Goal: Task Accomplishment & Management: Manage account settings

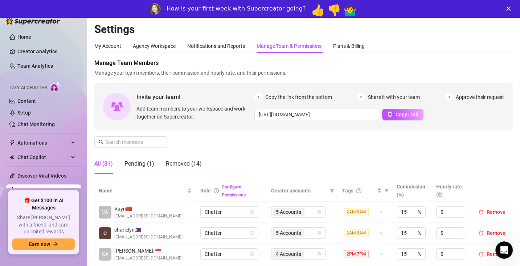
click at [511, 7] on icon "Close" at bounding box center [508, 9] width 4 height 4
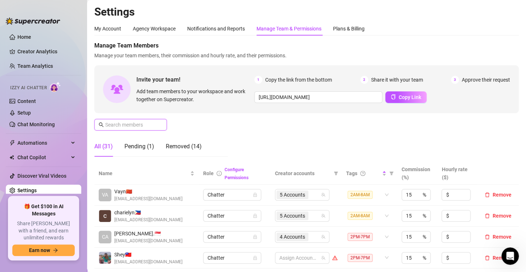
click at [127, 125] on input "text" at bounding box center [131, 125] width 52 height 8
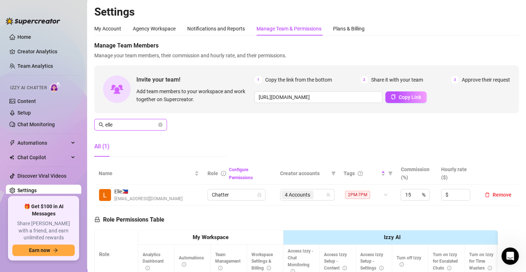
type input "elle"
click at [298, 192] on span "4 Accounts" at bounding box center [297, 195] width 25 height 8
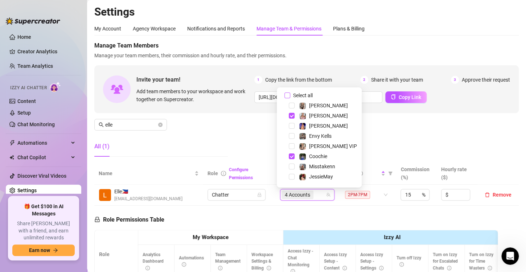
click at [289, 94] on input "Select all" at bounding box center [288, 96] width 6 height 6
checkbox input "false"
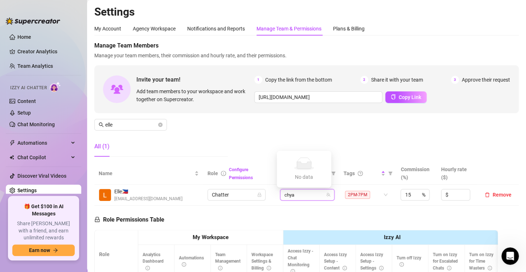
type input "chy"
click at [291, 176] on span "Select tree node" at bounding box center [292, 178] width 6 height 6
type input "jad"
click at [291, 178] on span "Select tree node" at bounding box center [292, 178] width 6 height 6
type input "envy"
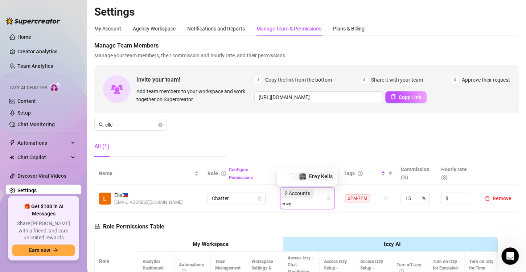
click at [291, 178] on span "Select tree node" at bounding box center [292, 176] width 6 height 6
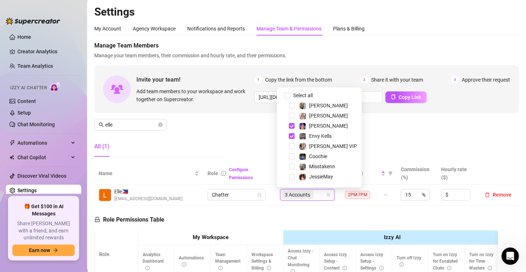
click at [253, 151] on div "Manage Team Members Manage your team members, their commission and hourly rate,…" at bounding box center [306, 101] width 425 height 121
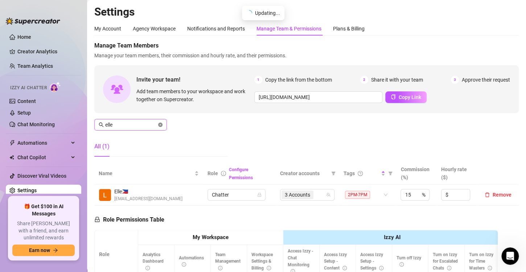
click at [161, 125] on icon "close-circle" at bounding box center [160, 125] width 4 height 4
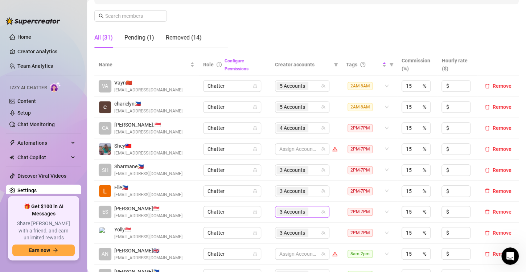
scroll to position [145, 0]
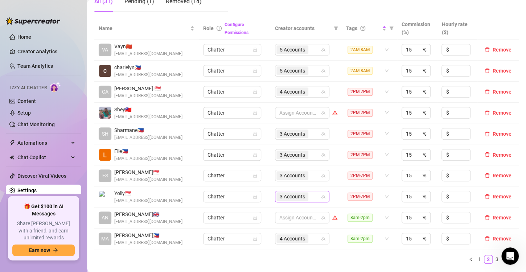
click at [282, 196] on span "3 Accounts" at bounding box center [292, 197] width 25 height 8
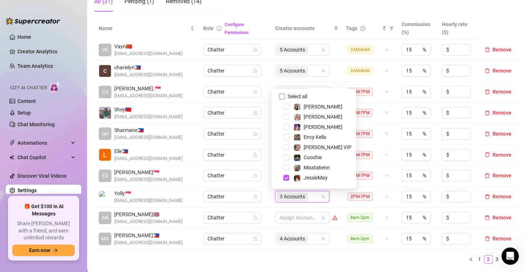
click at [283, 96] on input "Select all" at bounding box center [282, 97] width 6 height 6
checkbox input "false"
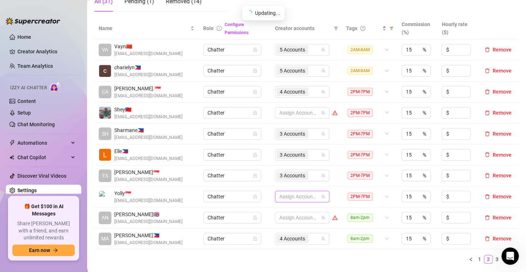
click at [286, 192] on div at bounding box center [299, 197] width 44 height 10
type input "o"
type input "prin"
click at [286, 181] on span "Select tree node" at bounding box center [286, 179] width 6 height 6
type input "[PERSON_NAME]"
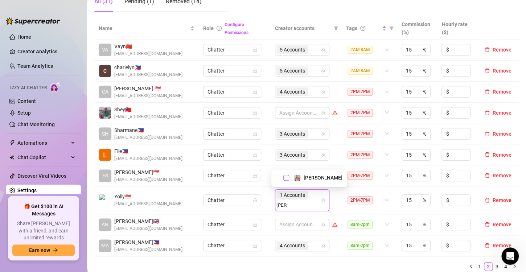
click at [286, 178] on span "Select tree node" at bounding box center [286, 178] width 6 height 6
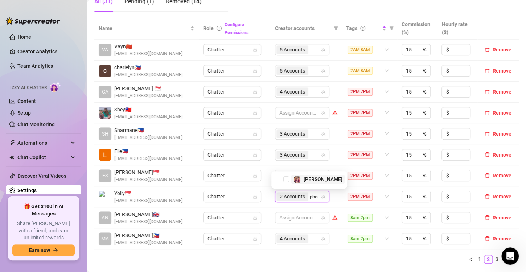
type input "phoe"
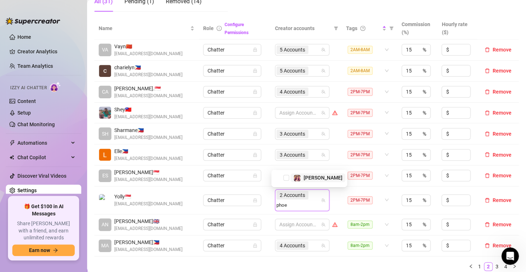
click at [286, 178] on span "Select tree node" at bounding box center [286, 178] width 6 height 6
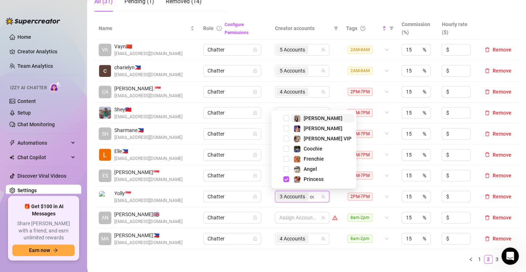
type input "coo"
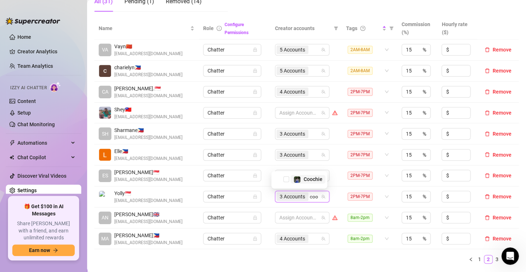
click at [286, 178] on span "Select tree node" at bounding box center [286, 179] width 6 height 6
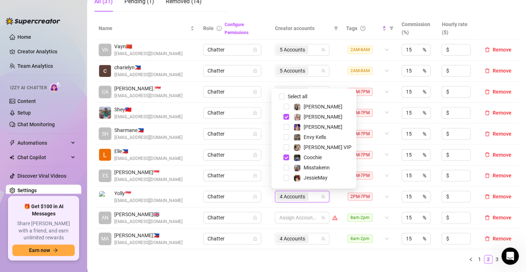
click at [265, 179] on td "Chatter" at bounding box center [234, 175] width 71 height 21
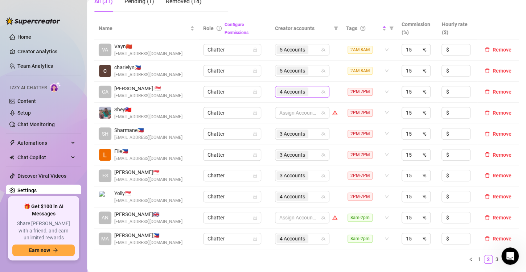
click at [285, 90] on span "4 Accounts" at bounding box center [292, 92] width 25 height 8
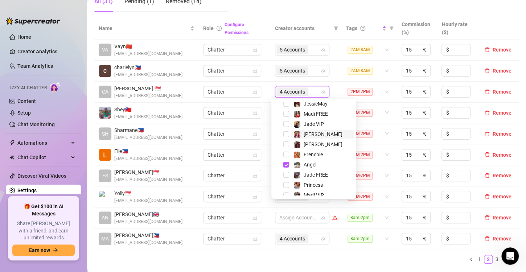
scroll to position [90, 0]
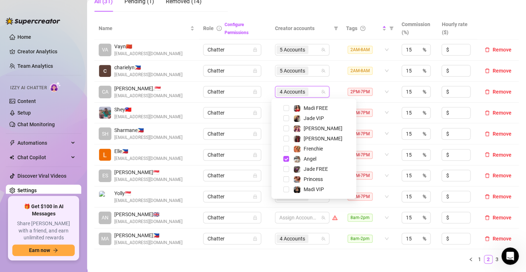
click at [265, 115] on td "Chatter" at bounding box center [234, 113] width 71 height 21
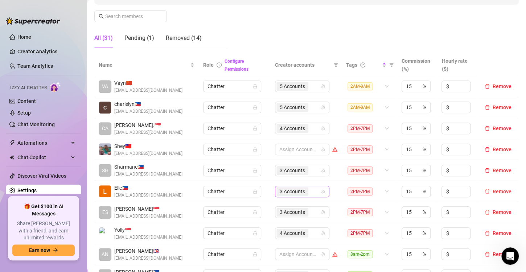
scroll to position [109, 0]
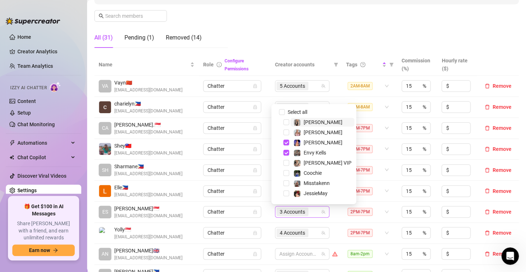
click at [291, 211] on span "3 Accounts" at bounding box center [292, 212] width 25 height 8
click at [281, 112] on input "Select all" at bounding box center [282, 112] width 6 height 6
checkbox input "false"
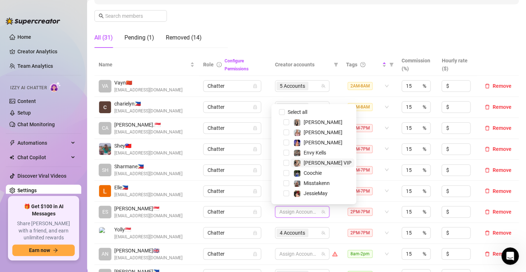
type input "e"
click at [290, 209] on div "e e" at bounding box center [299, 212] width 44 height 10
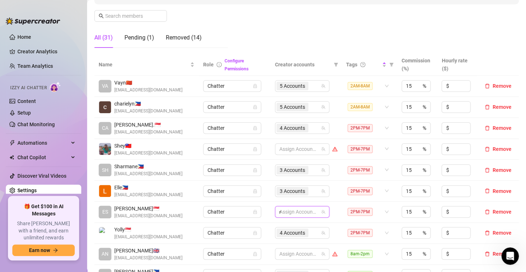
type input "madi"
click at [287, 185] on span "Select tree node" at bounding box center [286, 185] width 6 height 6
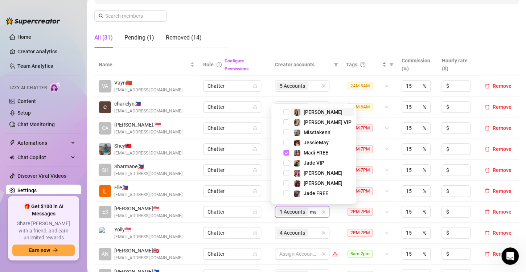
type input "madi"
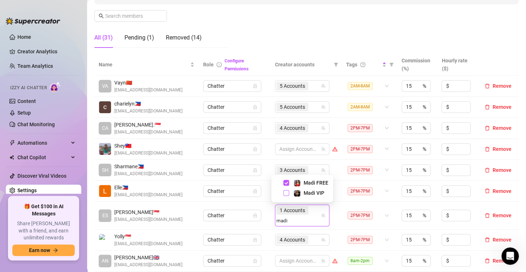
click at [286, 196] on span "Select tree node" at bounding box center [286, 193] width 6 height 6
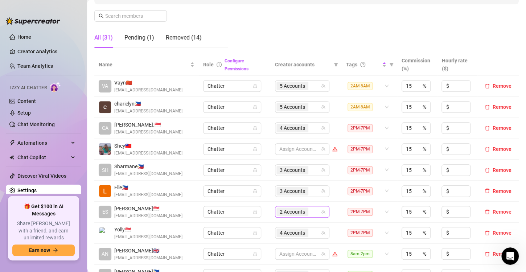
click at [310, 211] on div "2 Accounts" at bounding box center [299, 212] width 44 height 10
type input "valen"
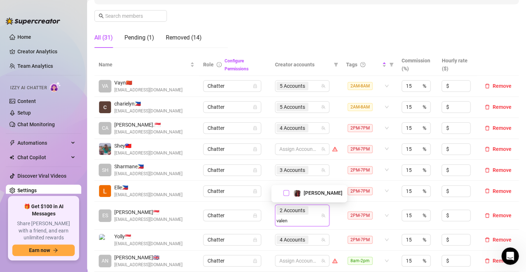
click at [287, 193] on span "Select tree node" at bounding box center [286, 193] width 6 height 6
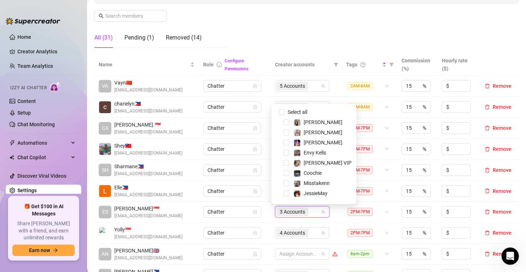
click at [263, 177] on td "Chatter" at bounding box center [234, 170] width 71 height 21
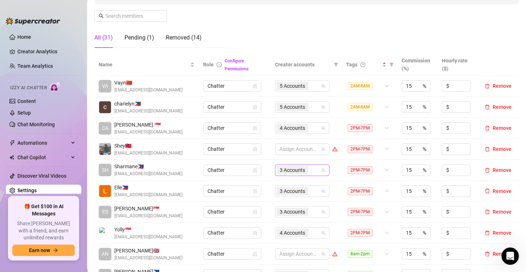
click at [296, 170] on span "3 Accounts" at bounding box center [292, 170] width 25 height 8
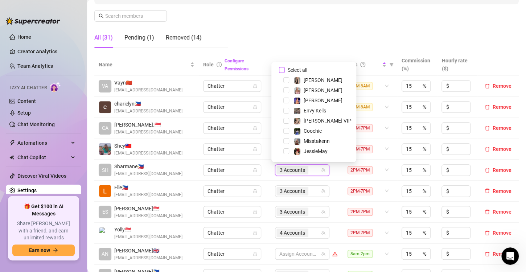
click at [283, 70] on input "Select all" at bounding box center [282, 70] width 6 height 6
checkbox input "false"
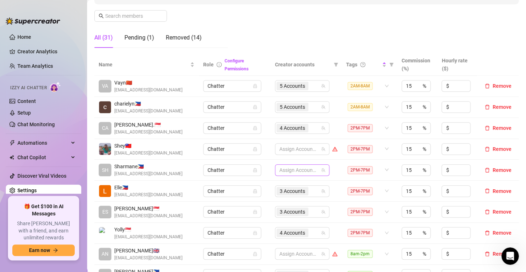
click at [295, 171] on div at bounding box center [299, 170] width 44 height 10
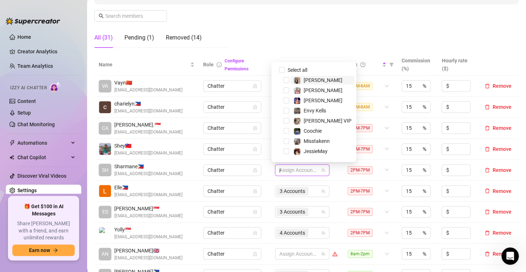
type input "jes"
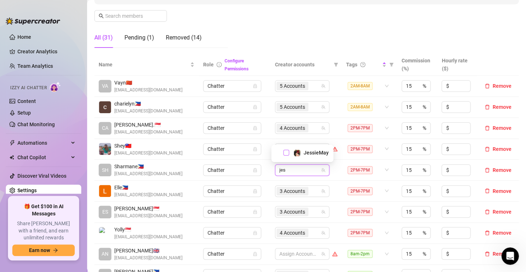
click at [287, 152] on span "Select tree node" at bounding box center [286, 153] width 6 height 6
type input "jad"
click at [287, 142] on span "Select tree node" at bounding box center [286, 143] width 6 height 6
type input "fre"
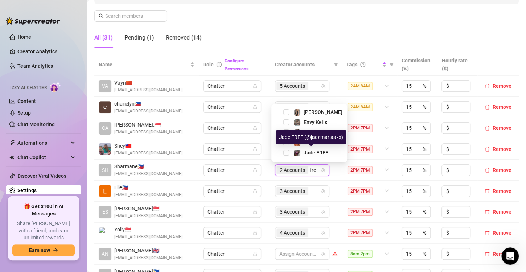
click at [289, 142] on div "Jade FREE (@jademariaaxx)" at bounding box center [311, 137] width 70 height 14
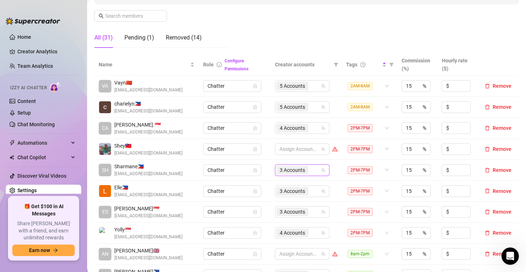
click at [296, 169] on span "3 Accounts" at bounding box center [292, 170] width 25 height 8
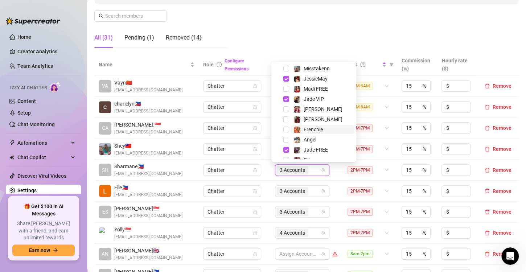
scroll to position [90, 0]
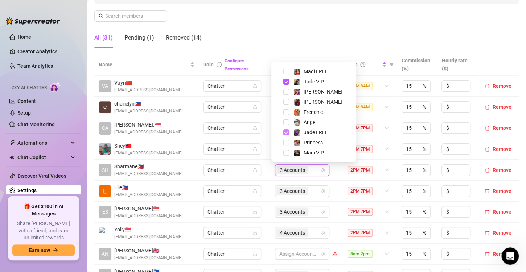
click at [286, 131] on span "Select tree node" at bounding box center [286, 133] width 6 height 6
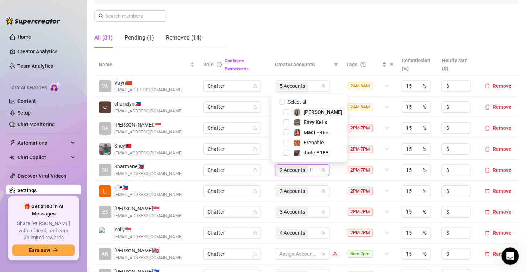
scroll to position [0, 0]
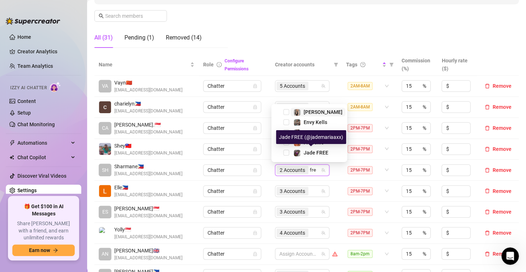
type input "fren"
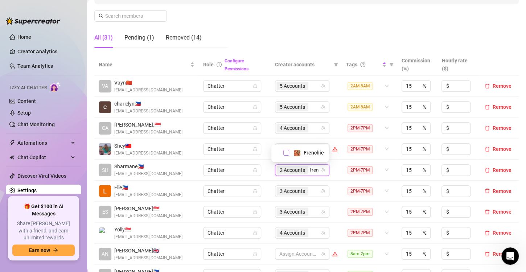
click at [284, 154] on span "Select tree node" at bounding box center [286, 153] width 6 height 6
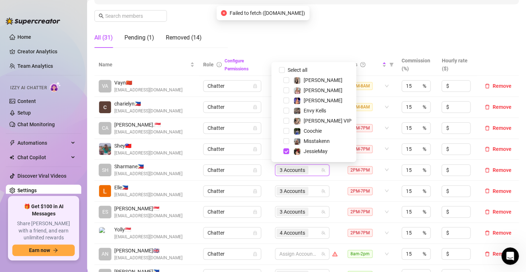
click at [261, 160] on td "Chatter" at bounding box center [234, 170] width 71 height 21
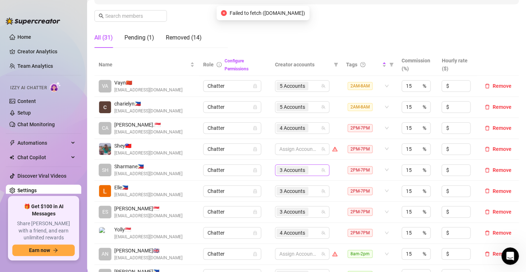
click at [287, 170] on span "3 Accounts" at bounding box center [292, 170] width 25 height 8
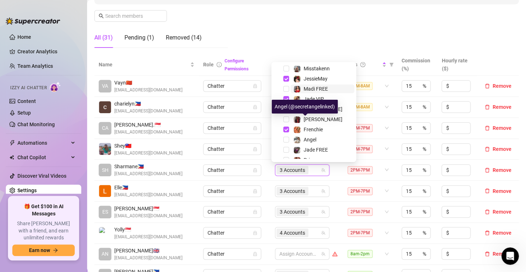
scroll to position [90, 0]
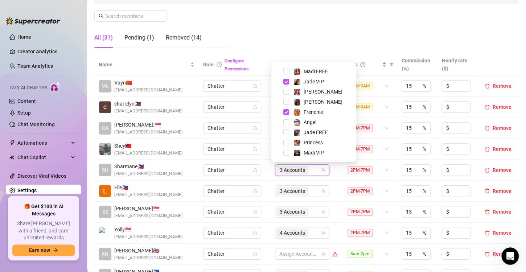
click at [262, 143] on td "Chatter" at bounding box center [234, 149] width 71 height 21
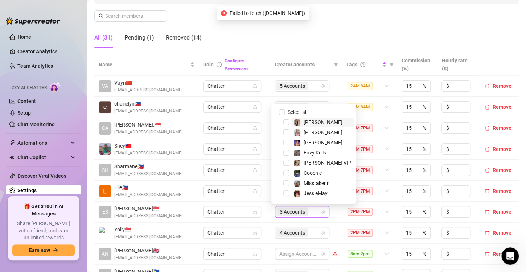
click at [289, 211] on span "3 Accounts" at bounding box center [292, 212] width 25 height 8
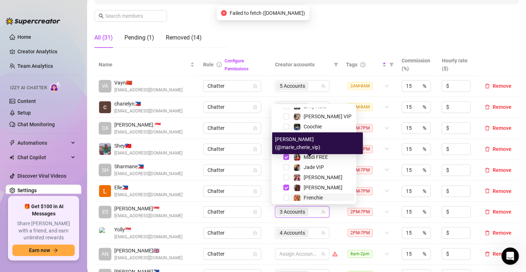
scroll to position [73, 0]
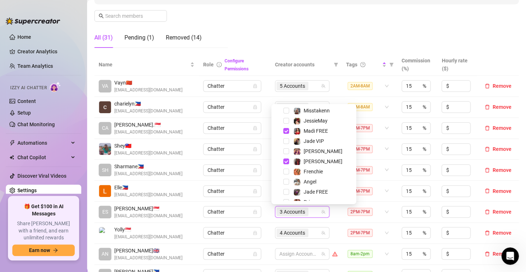
click at [262, 200] on td "Chatter" at bounding box center [234, 191] width 71 height 21
